Goal: Task Accomplishment & Management: Complete application form

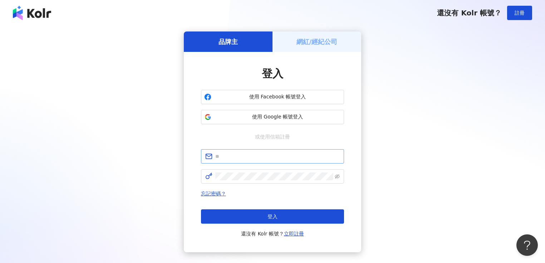
click at [284, 150] on span at bounding box center [272, 156] width 143 height 14
click at [284, 154] on input "text" at bounding box center [277, 156] width 125 height 8
type input "**********"
click button "登入" at bounding box center [272, 216] width 143 height 14
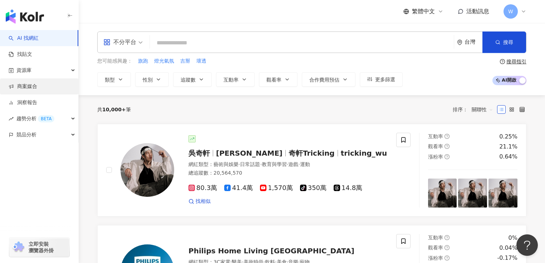
click at [37, 85] on link "商案媒合" at bounding box center [23, 86] width 29 height 7
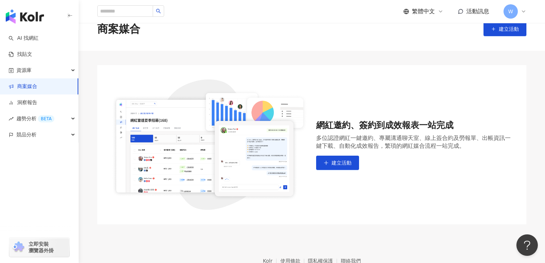
scroll to position [29, 0]
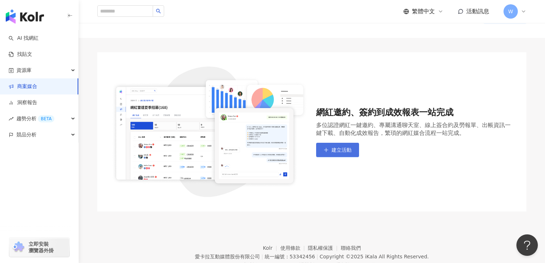
click at [331, 146] on button "建立活動" at bounding box center [337, 150] width 43 height 14
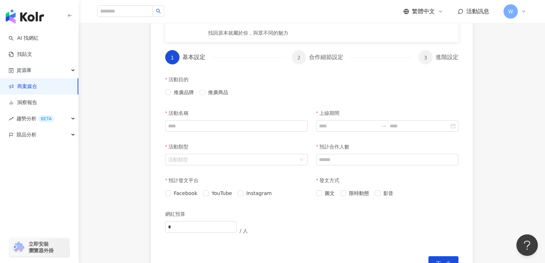
scroll to position [172, 0]
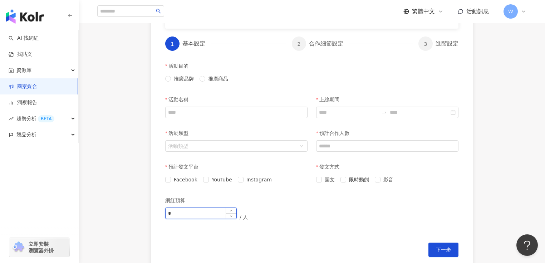
click at [212, 215] on input "*" at bounding box center [201, 213] width 71 height 11
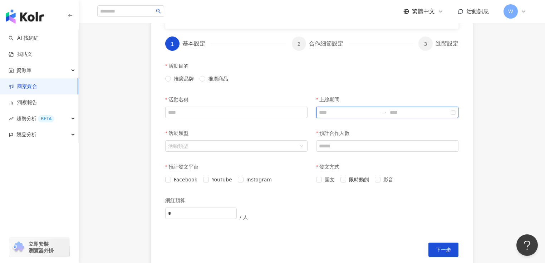
click at [334, 115] on input "上線期間" at bounding box center [348, 112] width 59 height 8
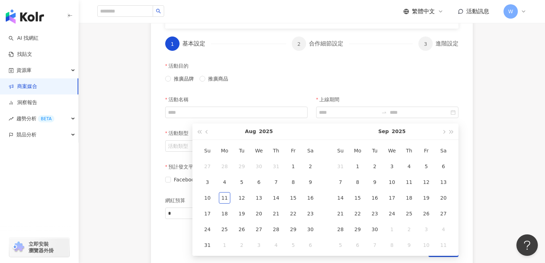
drag, startPoint x: 117, startPoint y: 127, endPoint x: 137, endPoint y: 135, distance: 22.1
click at [116, 127] on div "建立活動 先向網紅介紹這次要推廣的品牌及產品吧！敘述愈詳細，網紅將能有更好的發揮喔。 HODRMEN 男研堂 [URL][DOMAIN_NAME] 「保養，是…" at bounding box center [312, 87] width 467 height 398
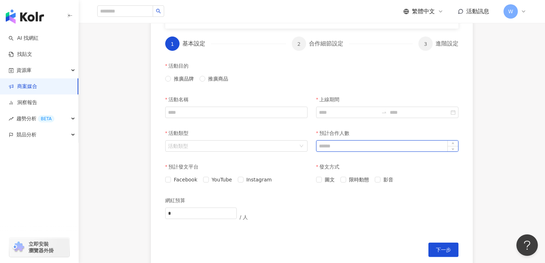
click at [341, 150] on input "預計合作人數" at bounding box center [388, 146] width 142 height 11
click at [344, 145] on input "預計合作人數" at bounding box center [388, 146] width 142 height 11
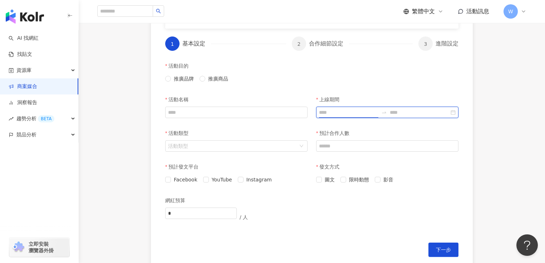
click at [366, 113] on input "上線期間" at bounding box center [348, 112] width 59 height 8
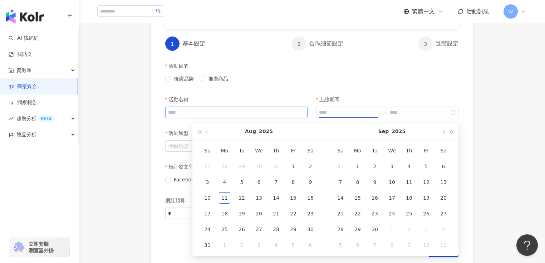
click at [199, 113] on input "活動名稱" at bounding box center [236, 112] width 142 height 11
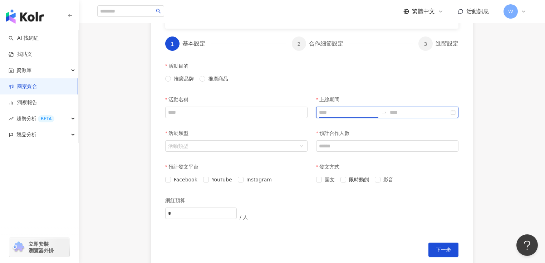
click at [372, 110] on input "上線期間" at bounding box center [348, 112] width 59 height 8
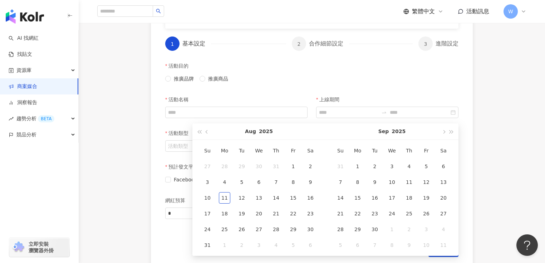
click at [371, 84] on div "活動目的 推廣品牌 推廣商品" at bounding box center [312, 76] width 302 height 34
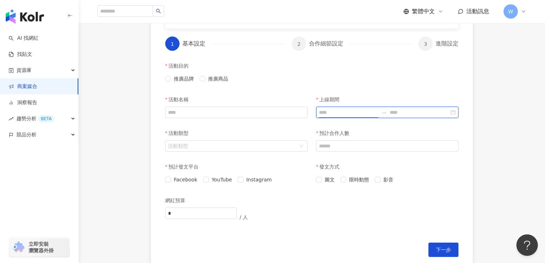
click at [356, 109] on input "上線期間" at bounding box center [348, 112] width 59 height 8
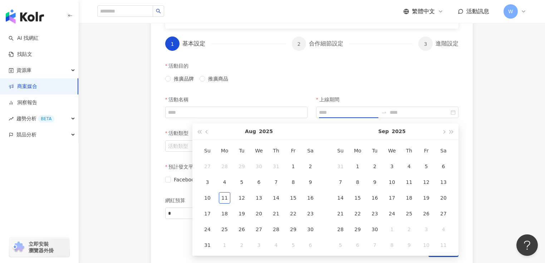
drag, startPoint x: 138, startPoint y: 180, endPoint x: 162, endPoint y: 182, distance: 24.0
click at [139, 182] on div "建立活動 先向網紅介紹這次要推廣的品牌及產品吧！敘述愈詳細，網紅將能有更好的發揮喔。 HODRMEN 男研堂 [URL][DOMAIN_NAME] 「保養，是…" at bounding box center [312, 87] width 467 height 398
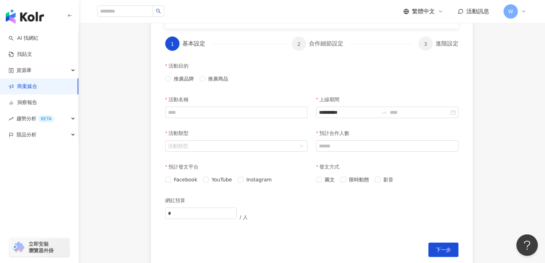
type input "**********"
